Goal: Task Accomplishment & Management: Use online tool/utility

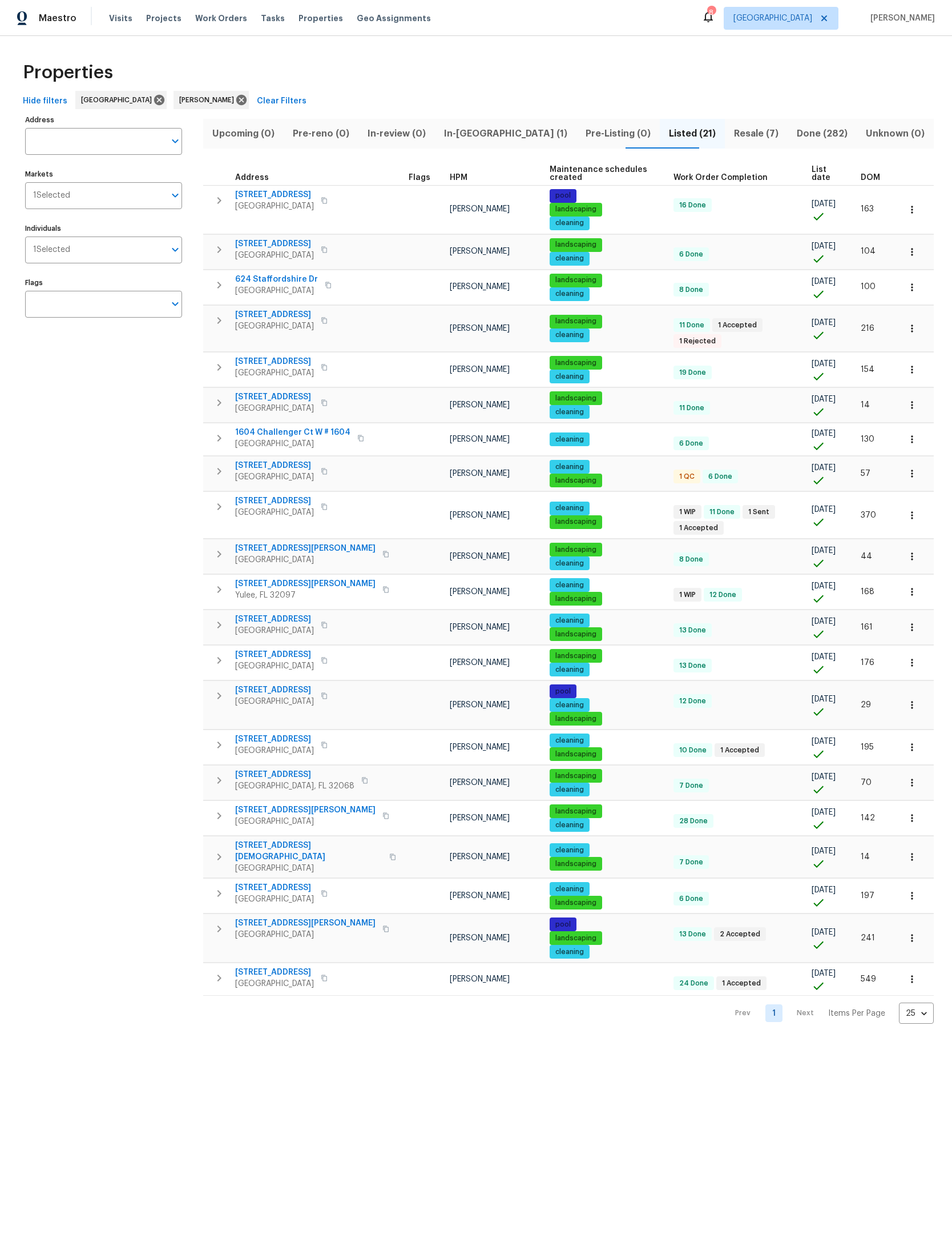
scroll to position [22, 15]
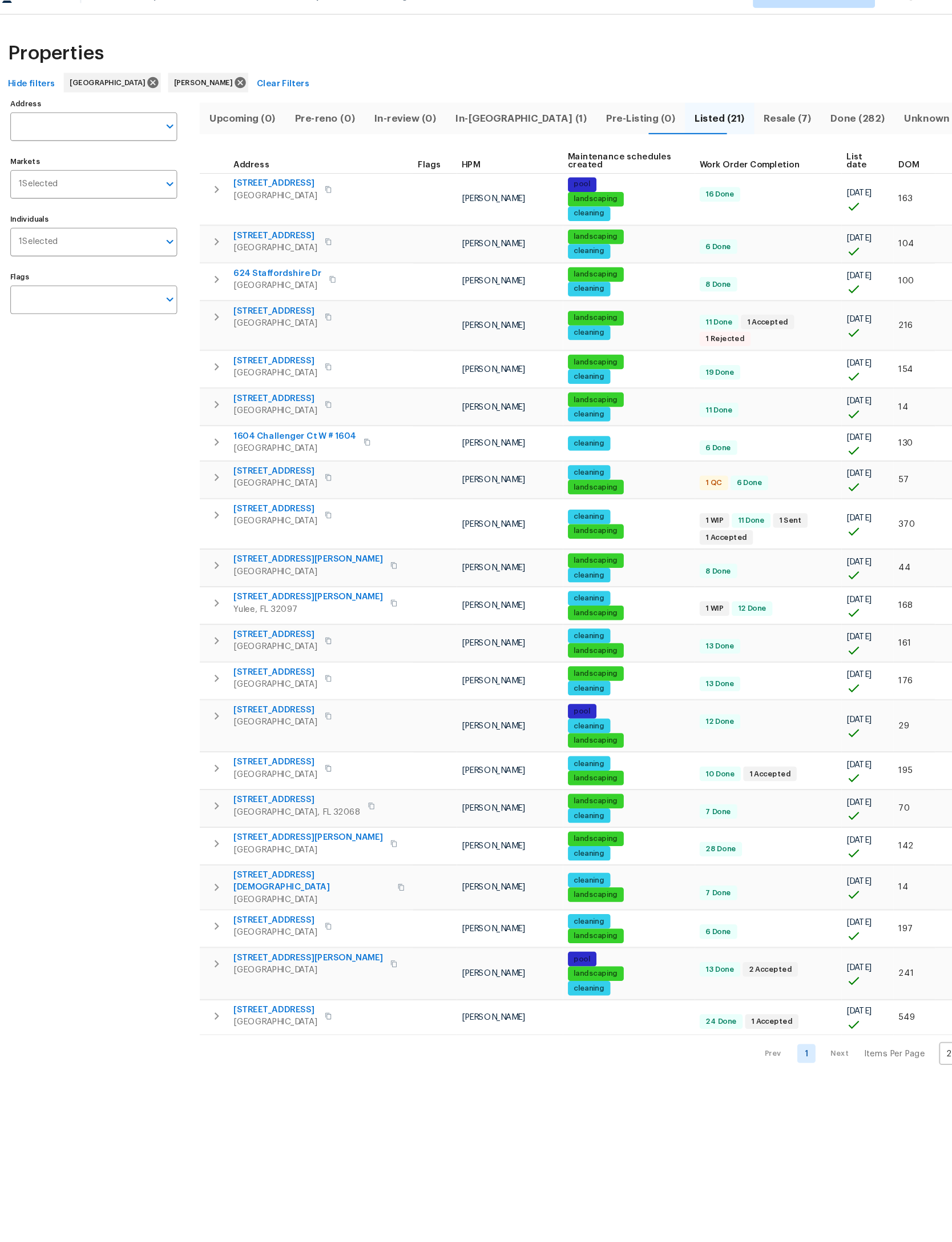
click at [492, 125] on span "In-reno (1)" at bounding box center [505, 133] width 128 height 16
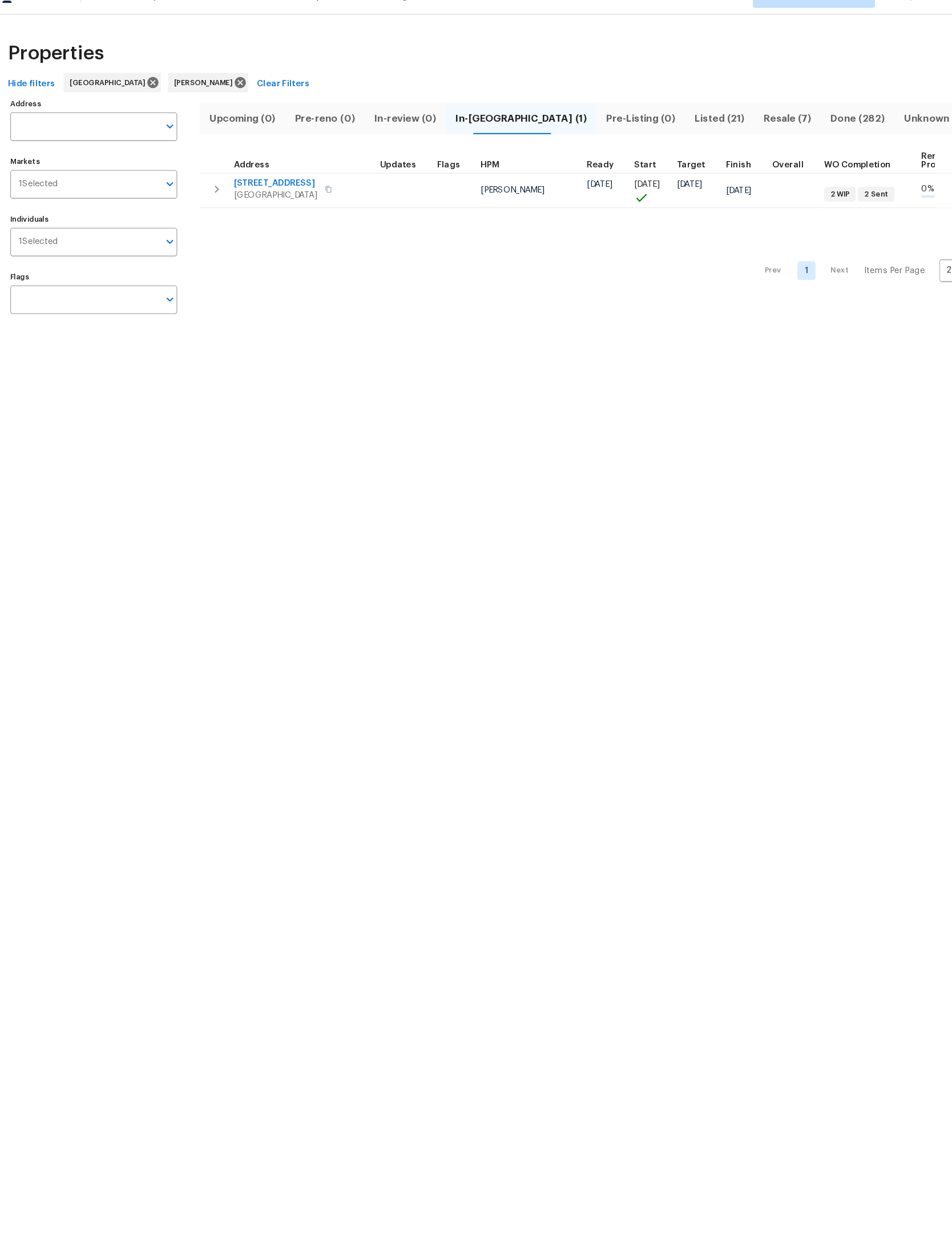
click at [206, 162] on th "Address" at bounding box center [286, 173] width 165 height 23
click at [212, 189] on button "button" at bounding box center [220, 201] width 23 height 23
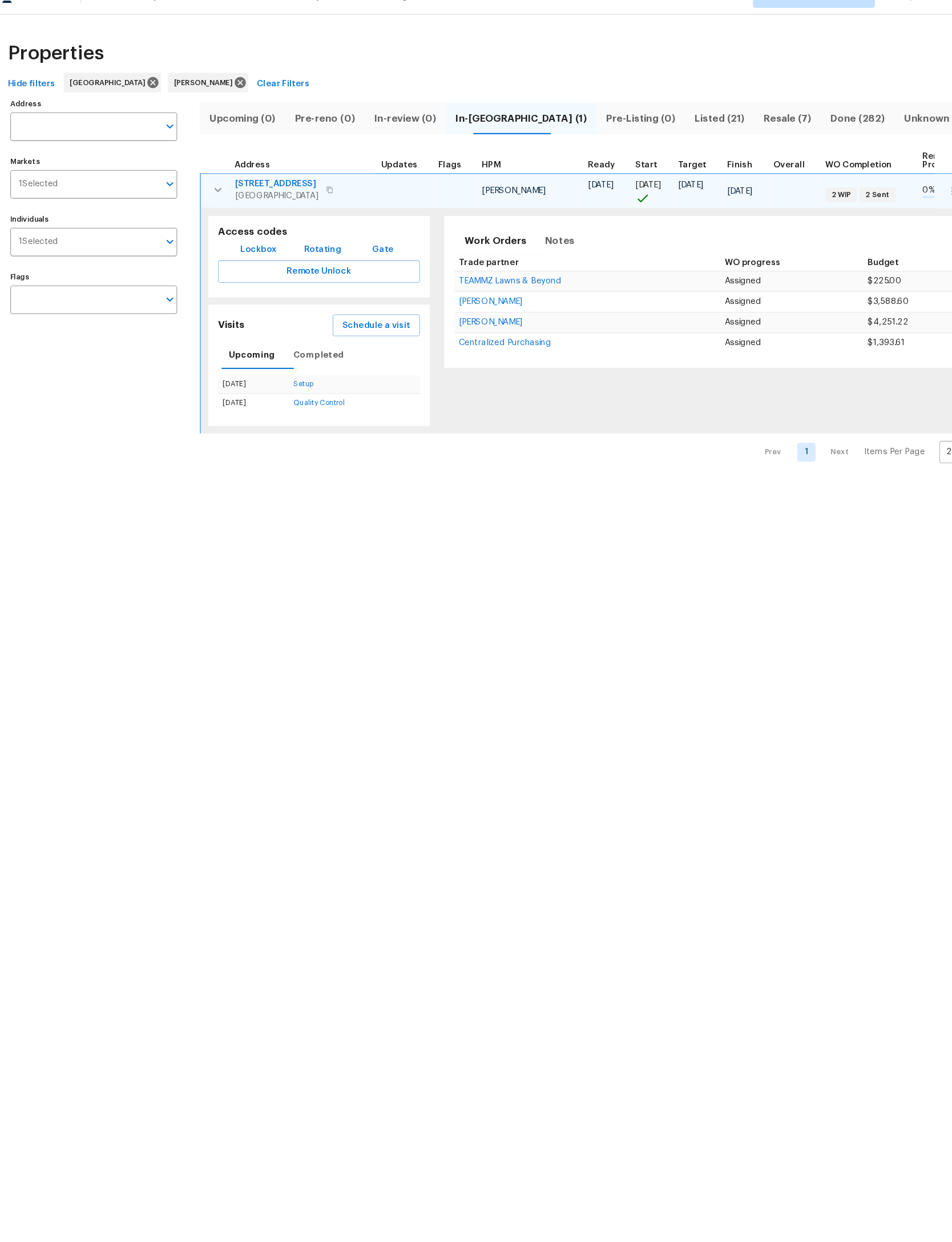
click at [380, 321] on span "Schedule a visit" at bounding box center [369, 328] width 64 height 14
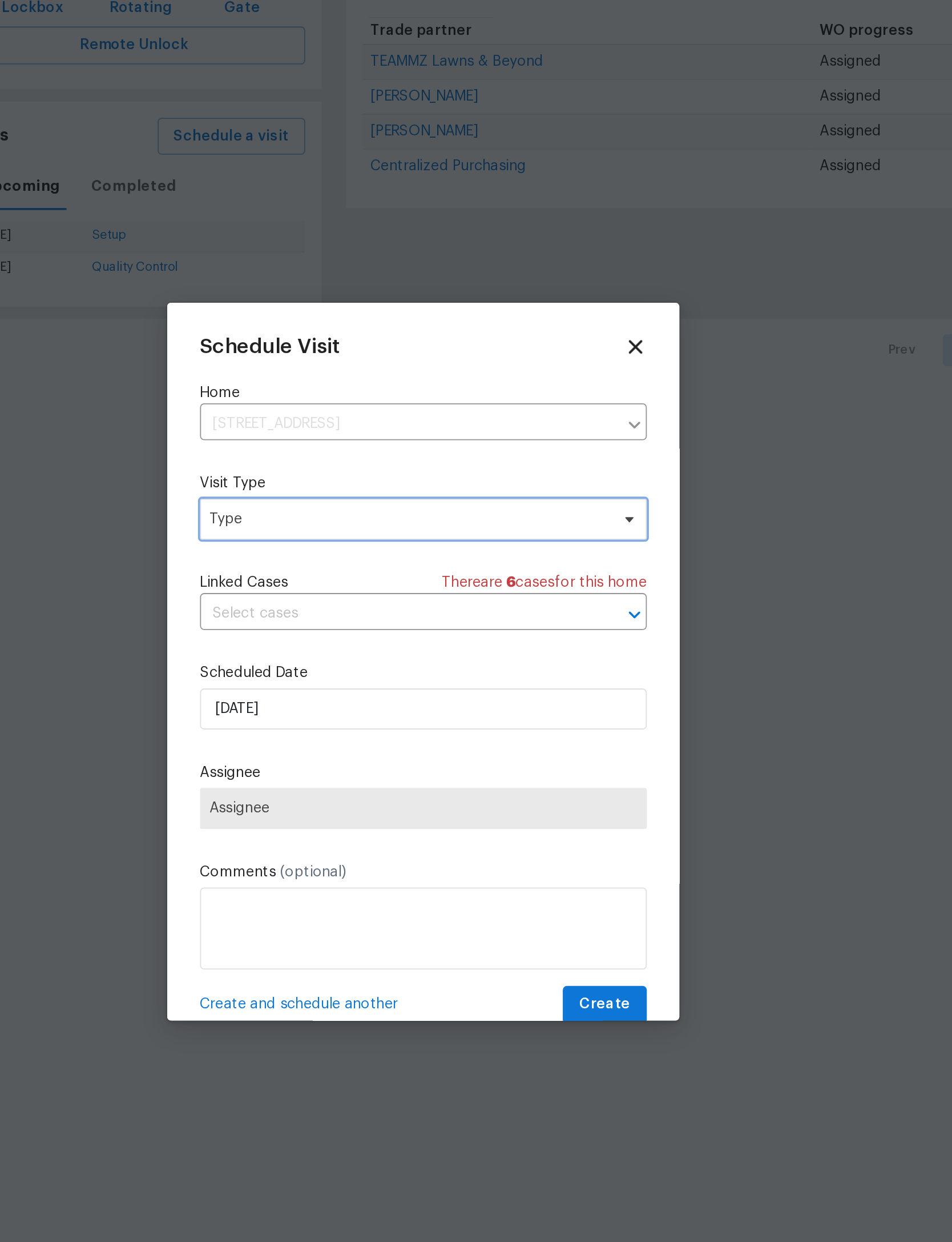
click at [357, 536] on span "Type" at bounding box center [467, 541] width 222 height 12
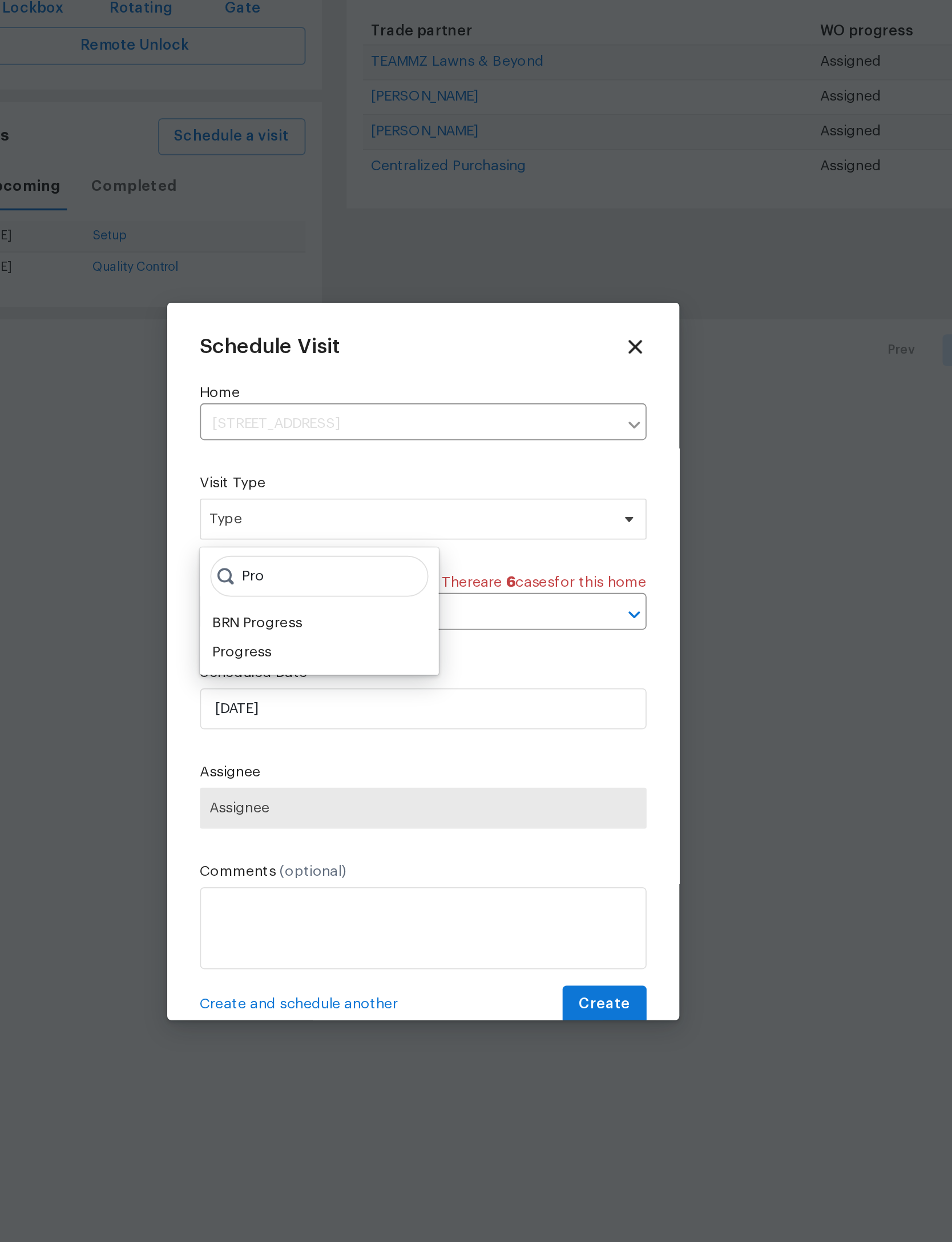
type input "Pro"
click at [358, 610] on div "Progress" at bounding box center [375, 616] width 33 height 12
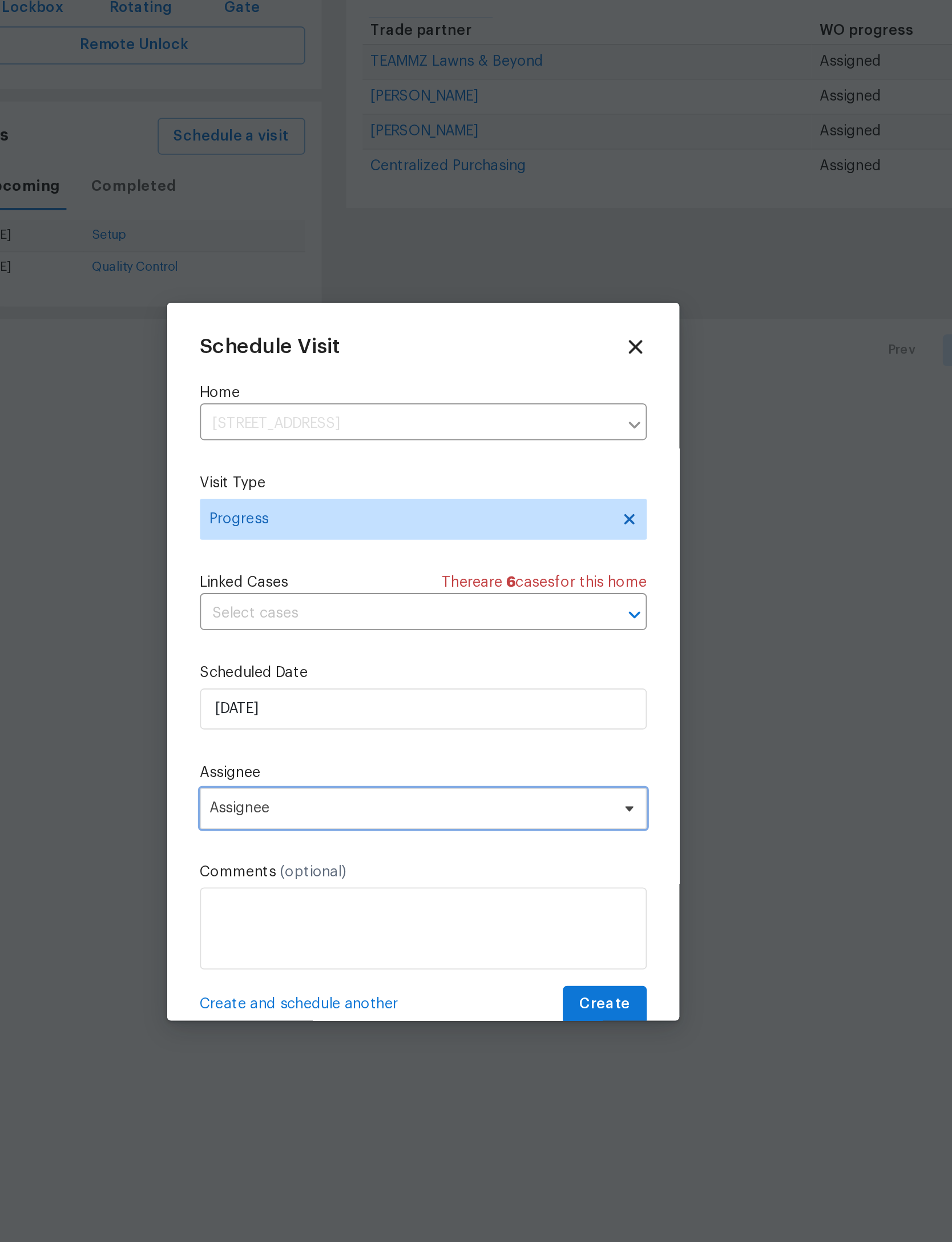
click at [357, 698] on span "Assignee" at bounding box center [468, 702] width 224 height 9
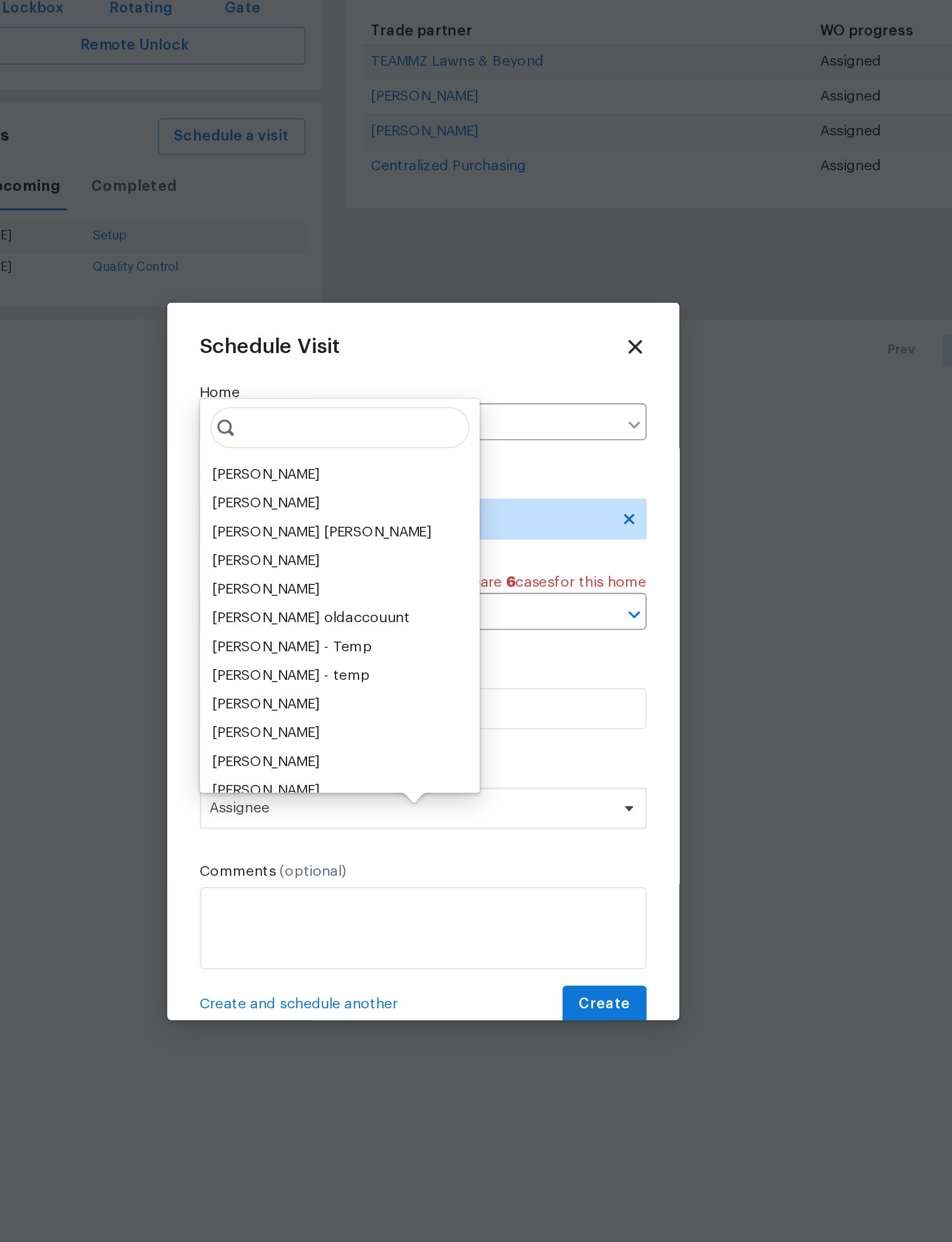
click at [358, 511] on div "[PERSON_NAME]" at bounding box center [388, 516] width 60 height 12
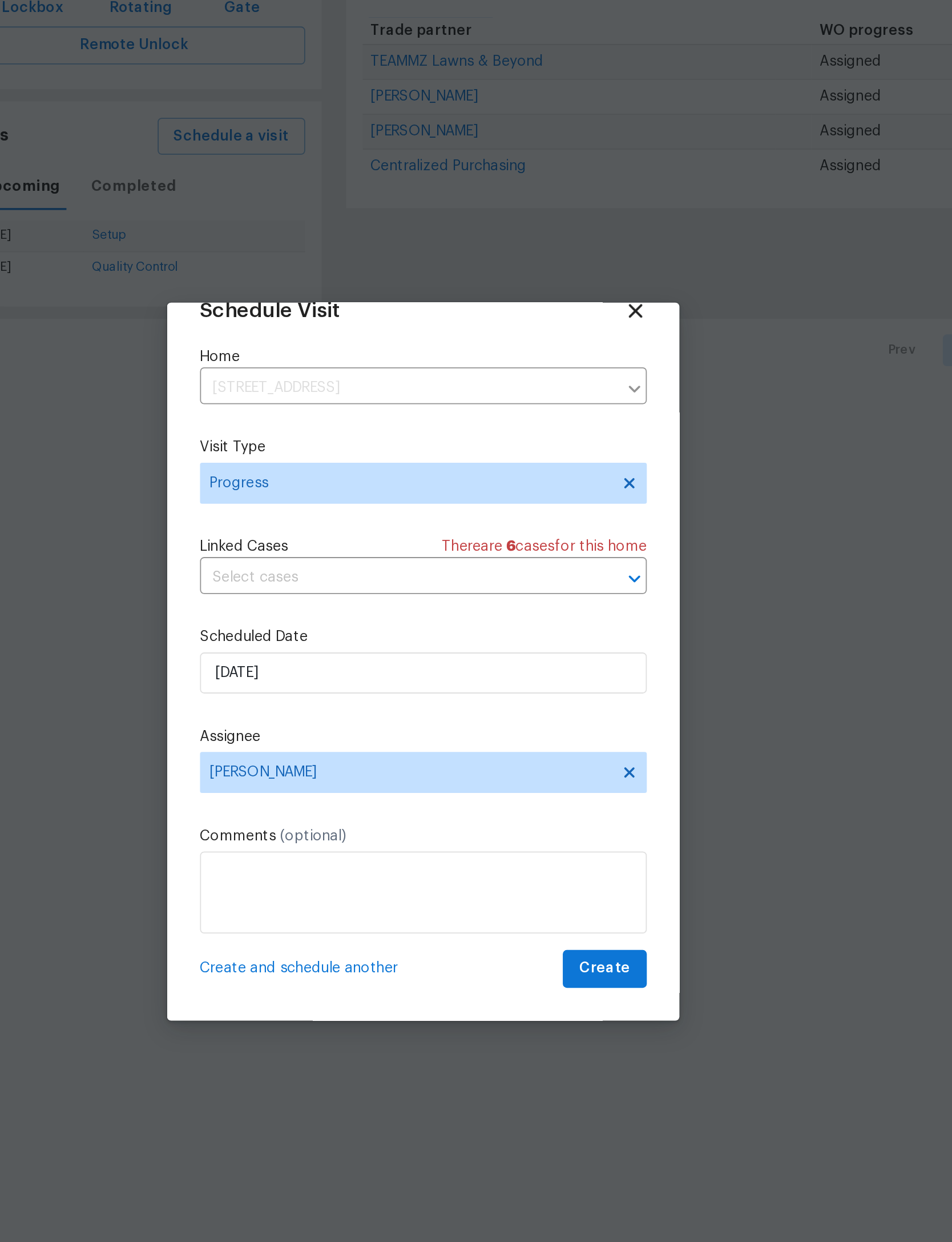
scroll to position [38, 0]
click at [563, 785] on span "Create" at bounding box center [577, 792] width 29 height 14
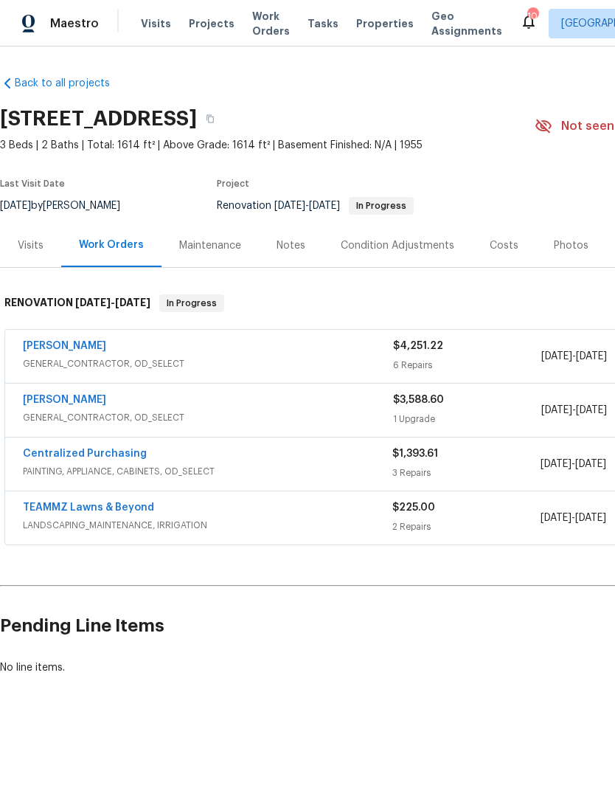
click at [280, 230] on div "Notes" at bounding box center [291, 246] width 64 height 44
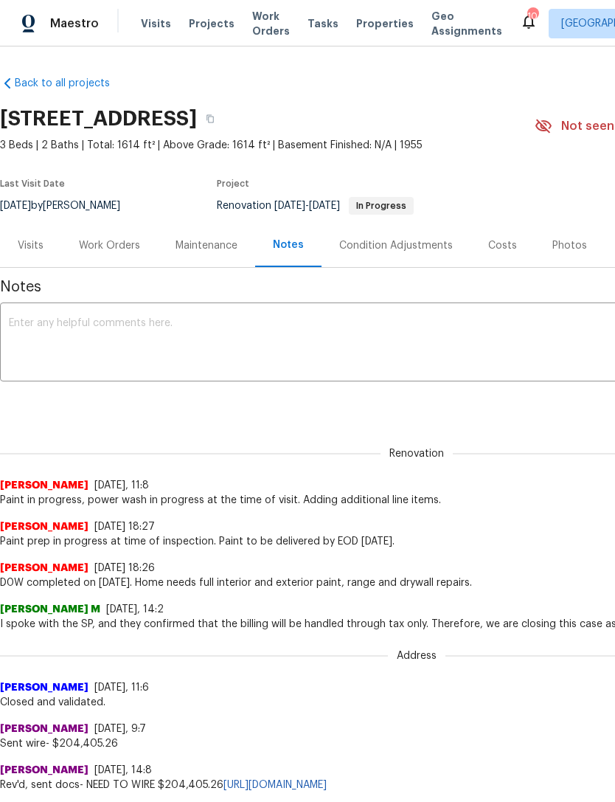
click at [368, 336] on textarea at bounding box center [417, 344] width 816 height 52
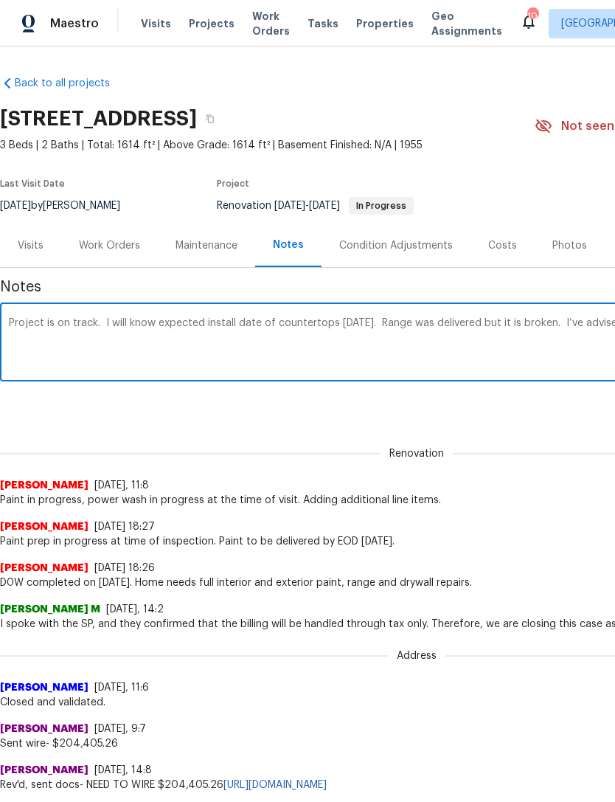
scroll to position [0, 218]
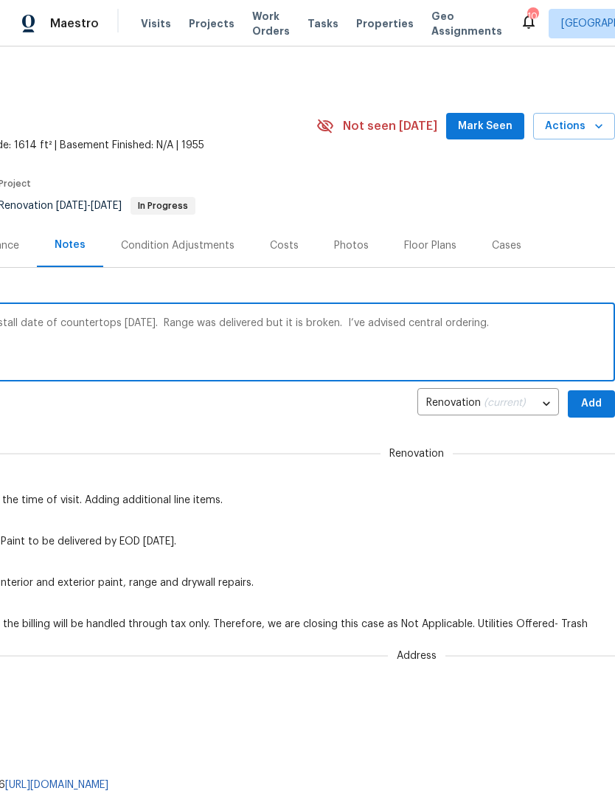
type textarea "Project is on track. I will know expected install date of countertops today. Ra…"
click at [589, 392] on button "Add" at bounding box center [591, 403] width 47 height 27
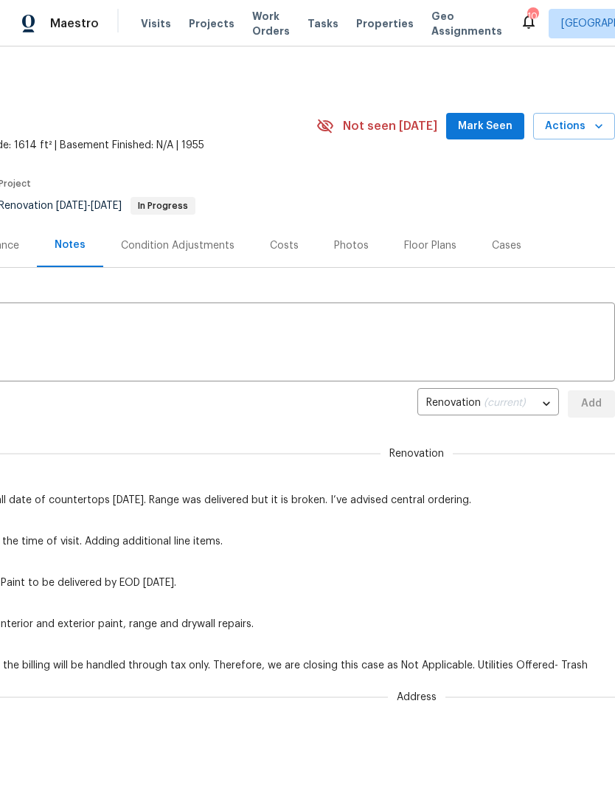
click at [485, 128] on span "Mark Seen" at bounding box center [485, 126] width 55 height 18
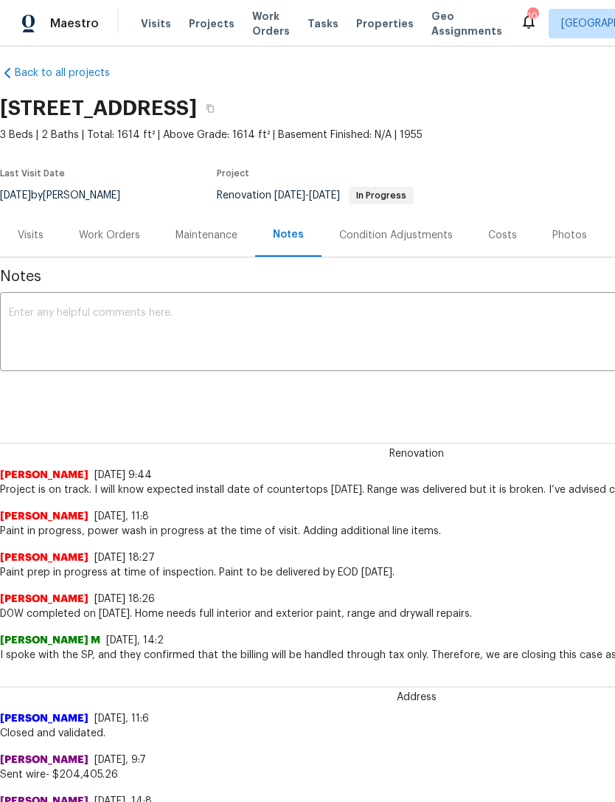
scroll to position [9, 0]
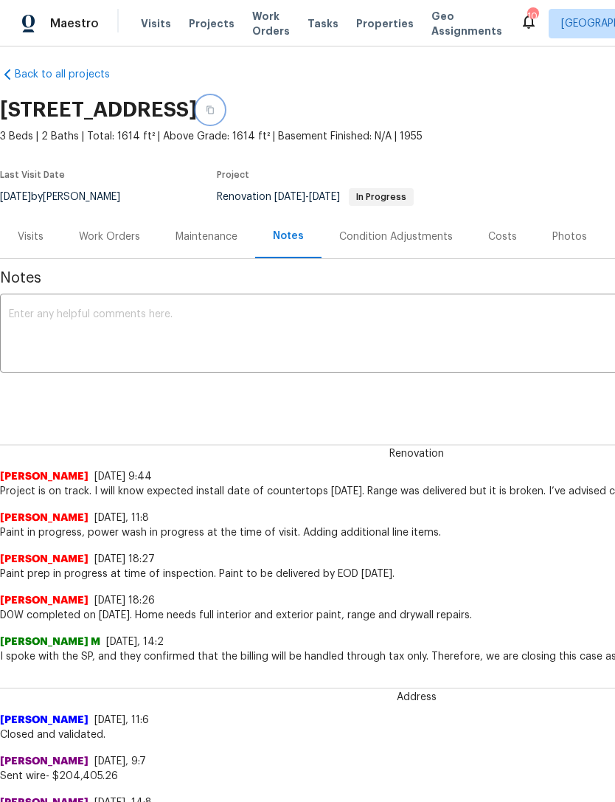
click at [224, 111] on button "button" at bounding box center [210, 110] width 27 height 27
click at [224, 106] on button "button" at bounding box center [210, 110] width 27 height 27
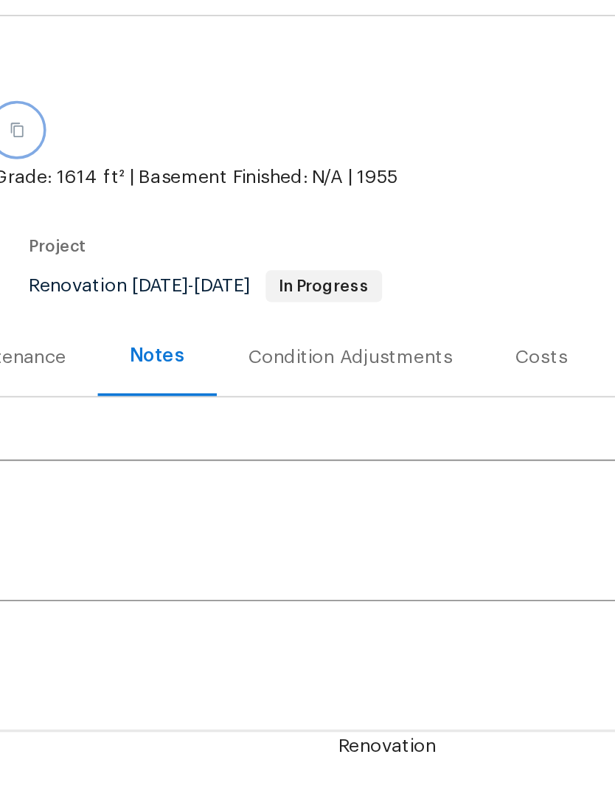
click at [214, 106] on icon "button" at bounding box center [210, 110] width 7 height 8
